Goal: Information Seeking & Learning: Learn about a topic

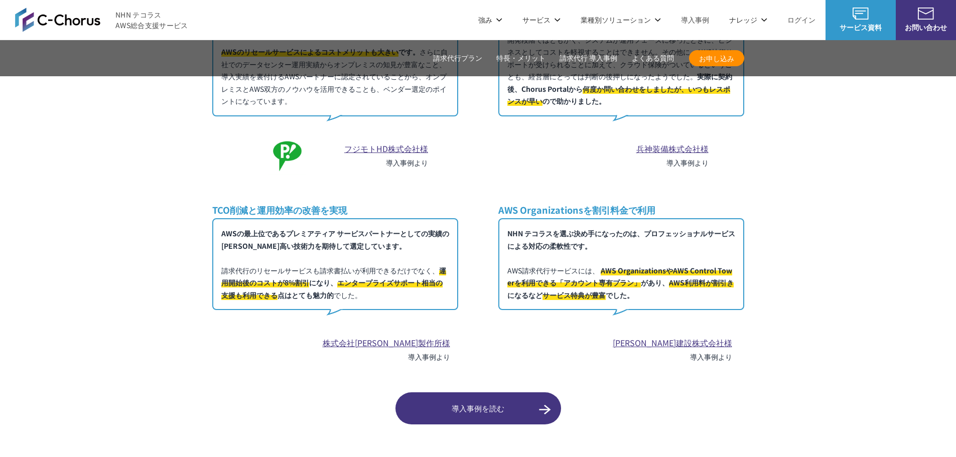
scroll to position [5343, 0]
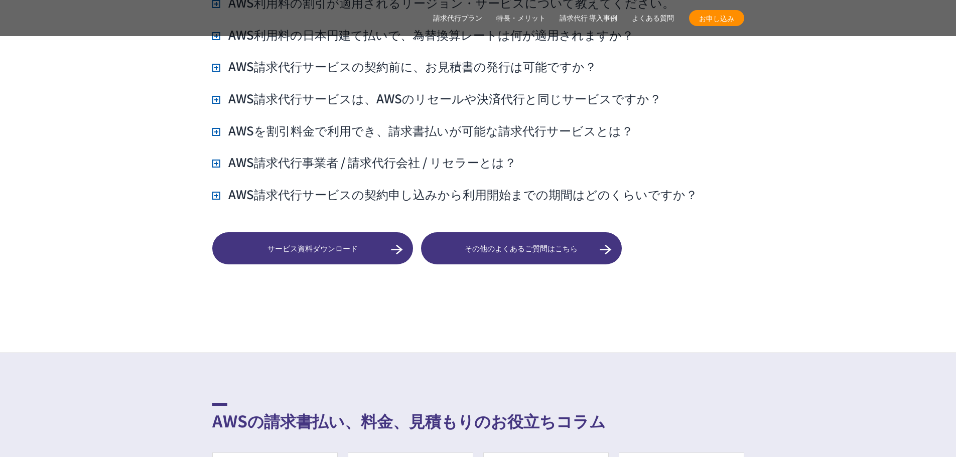
scroll to position [6639, 0]
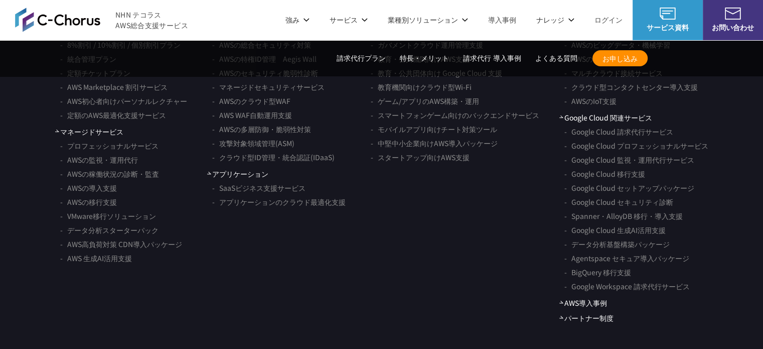
scroll to position [7528, 0]
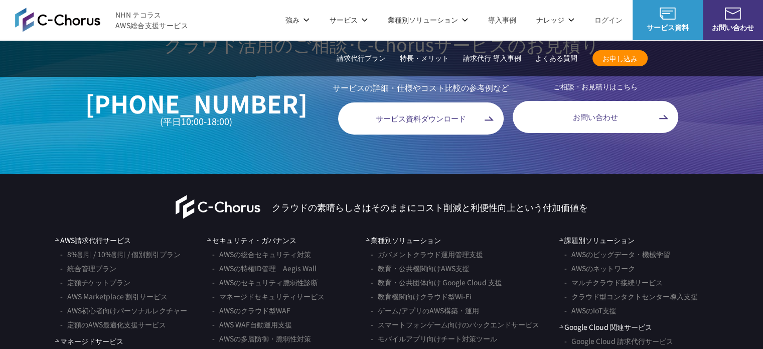
click at [76, 25] on img at bounding box center [57, 20] width 85 height 24
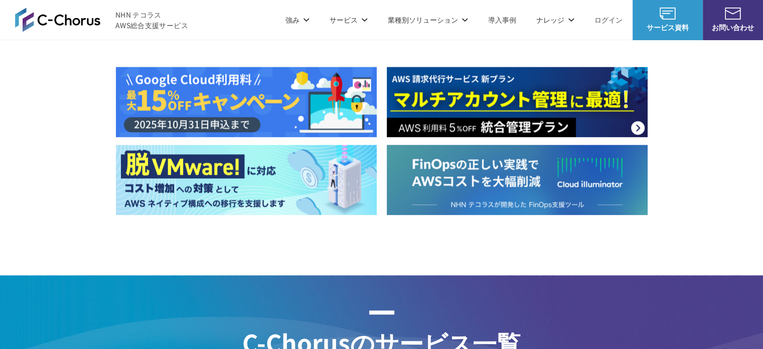
scroll to position [1255, 0]
